Goal: Find specific page/section: Find specific page/section

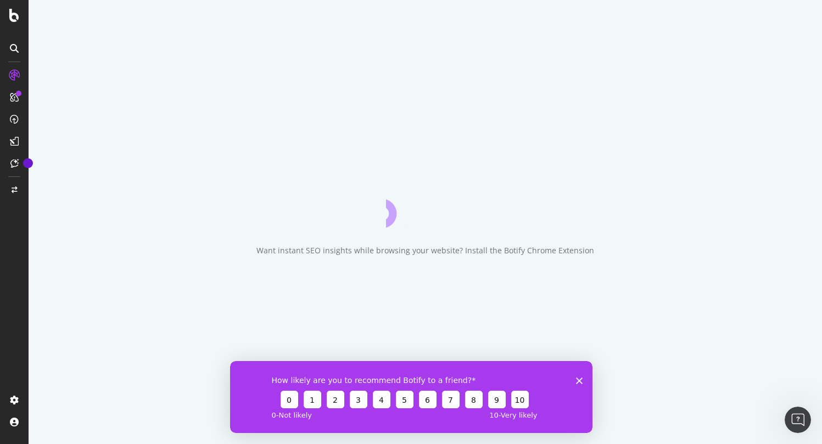
click at [577, 383] on div "How likely are you to recommend Botify to a friend? 0 1 2 3 4 5 6 7 8 9 10 0 - …" at bounding box center [411, 396] width 363 height 72
click at [577, 381] on polygon "Close survey" at bounding box center [579, 380] width 7 height 7
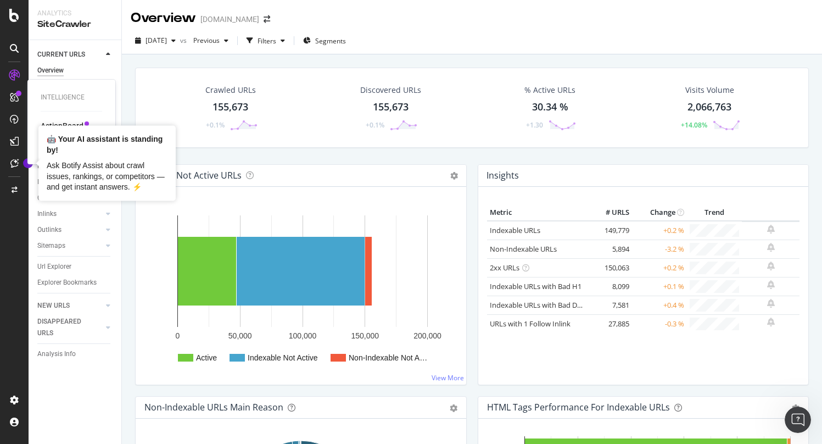
click at [15, 98] on icon at bounding box center [14, 97] width 9 height 9
